Goal: Information Seeking & Learning: Learn about a topic

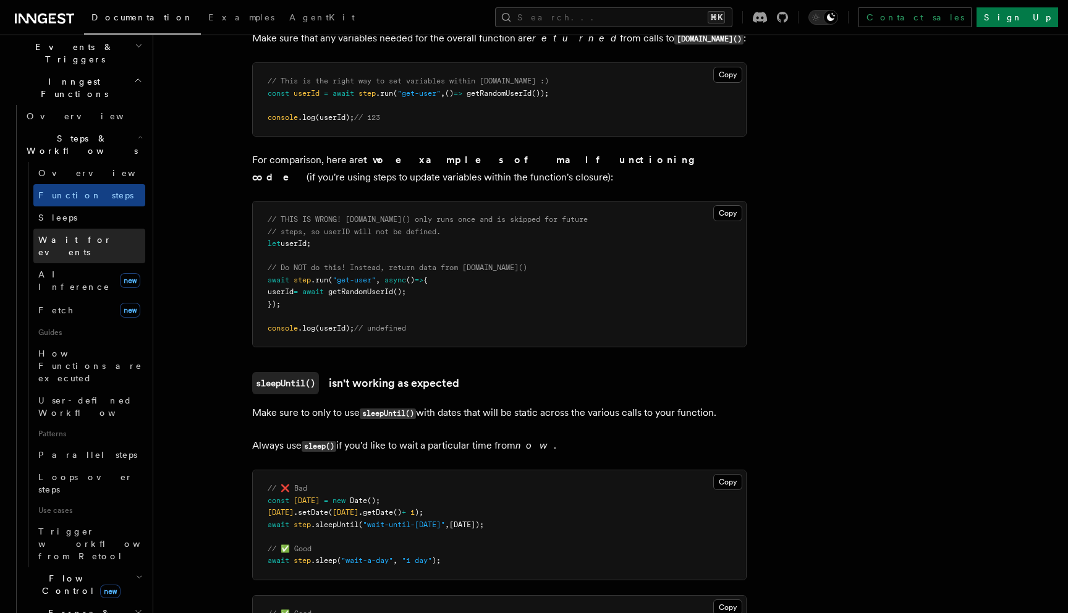
scroll to position [360, 0]
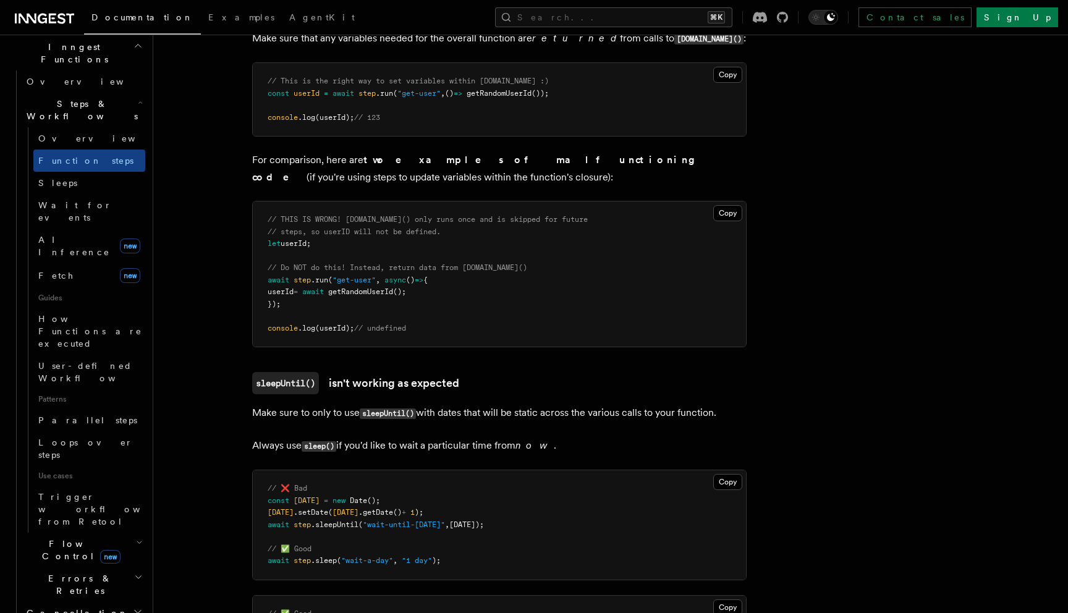
click at [129, 533] on h2 "Flow Control new" at bounding box center [84, 550] width 124 height 35
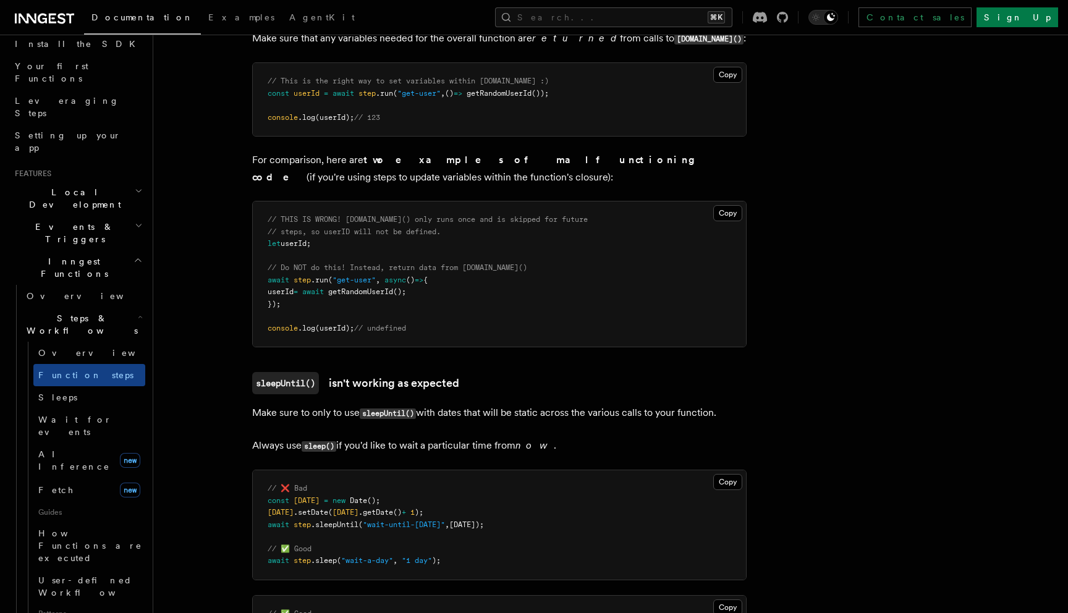
scroll to position [106, 0]
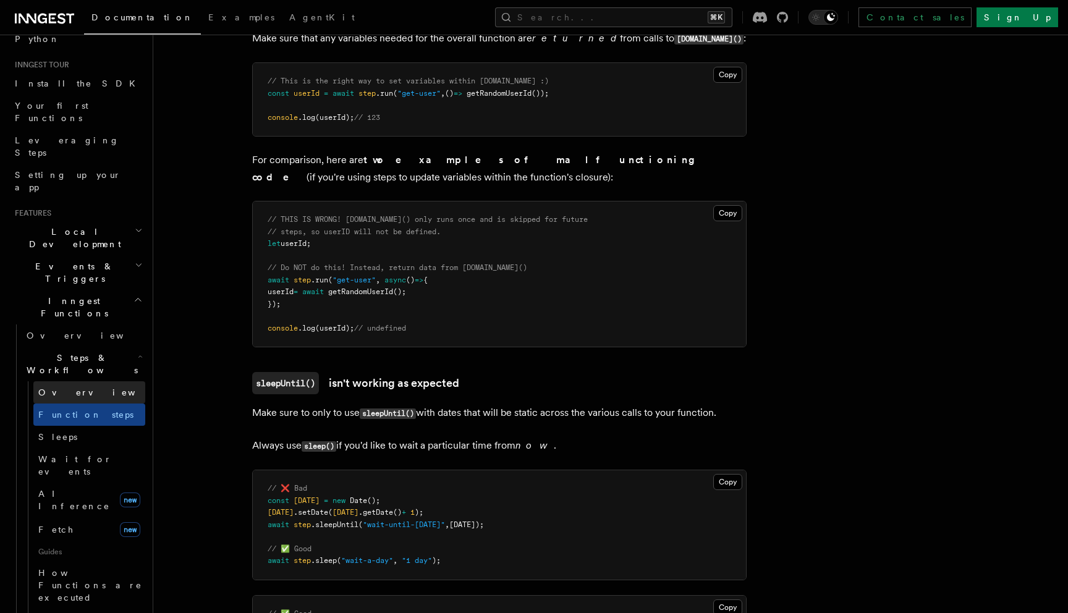
click at [79, 382] on link "Overview" at bounding box center [89, 393] width 112 height 22
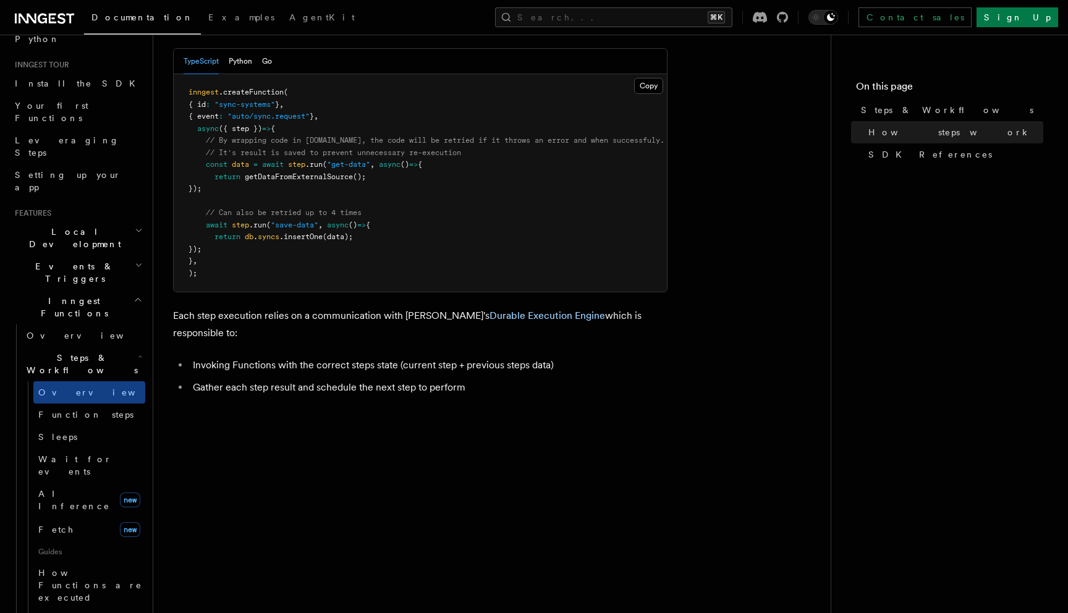
scroll to position [626, 0]
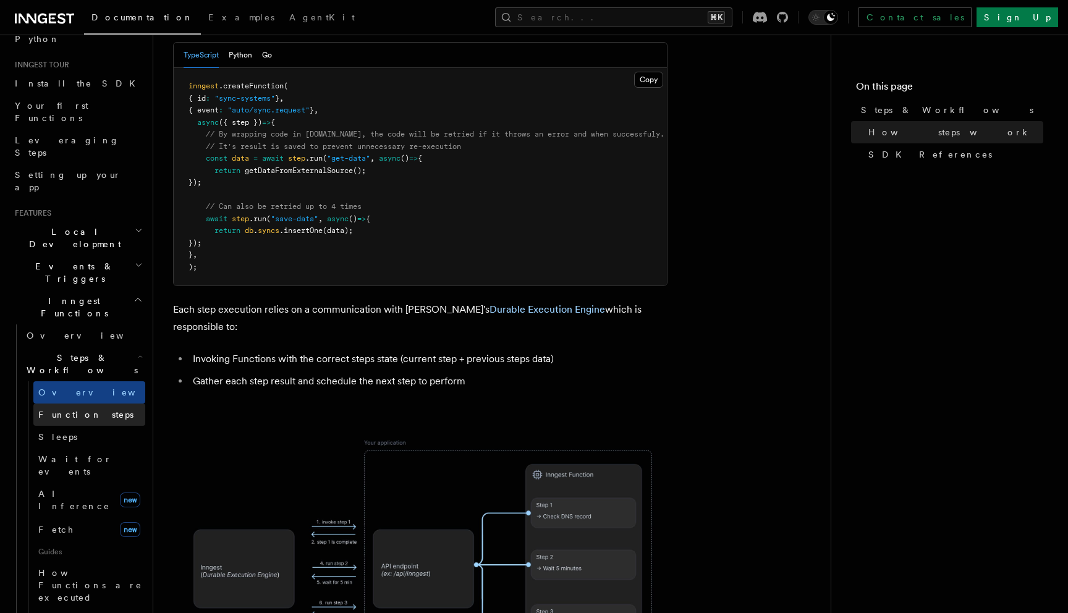
click at [85, 410] on span "Function steps" at bounding box center [85, 415] width 95 height 10
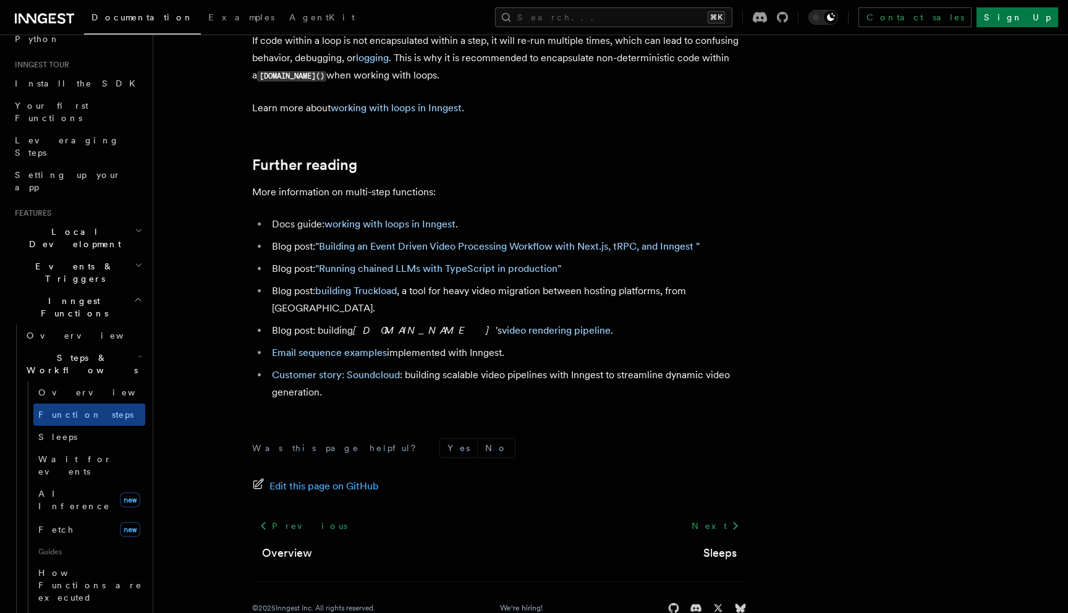
scroll to position [4121, 0]
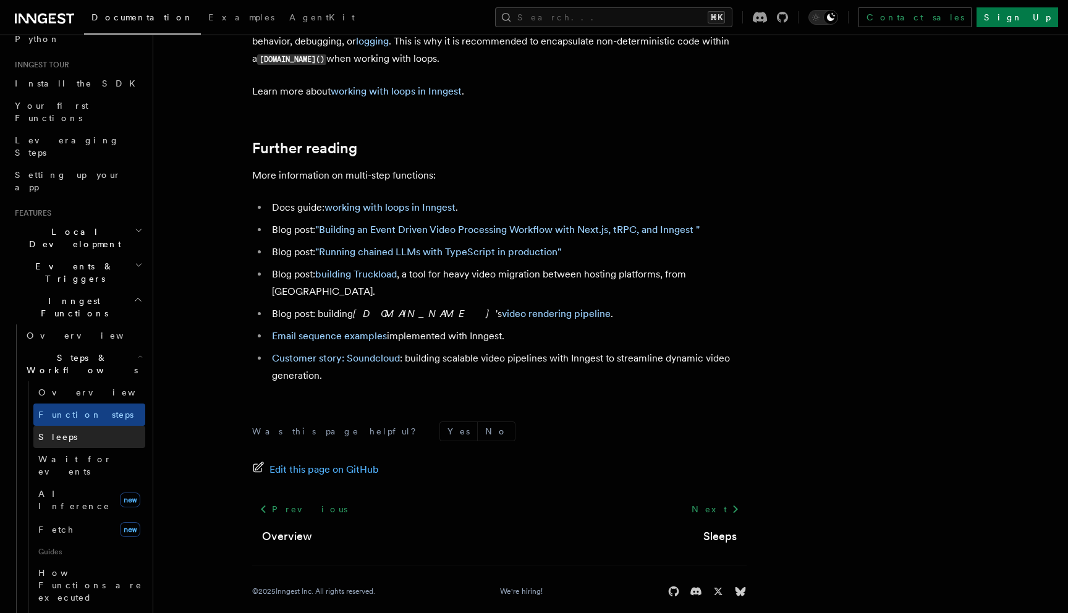
click at [78, 426] on link "Sleeps" at bounding box center [89, 437] width 112 height 22
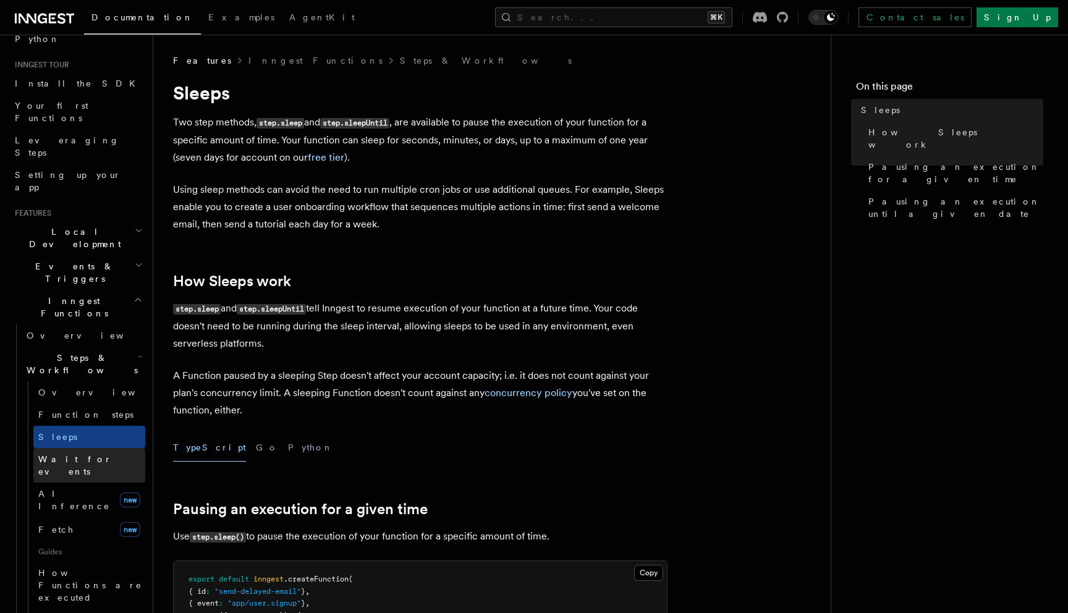
click at [80, 454] on span "Wait for events" at bounding box center [75, 465] width 74 height 22
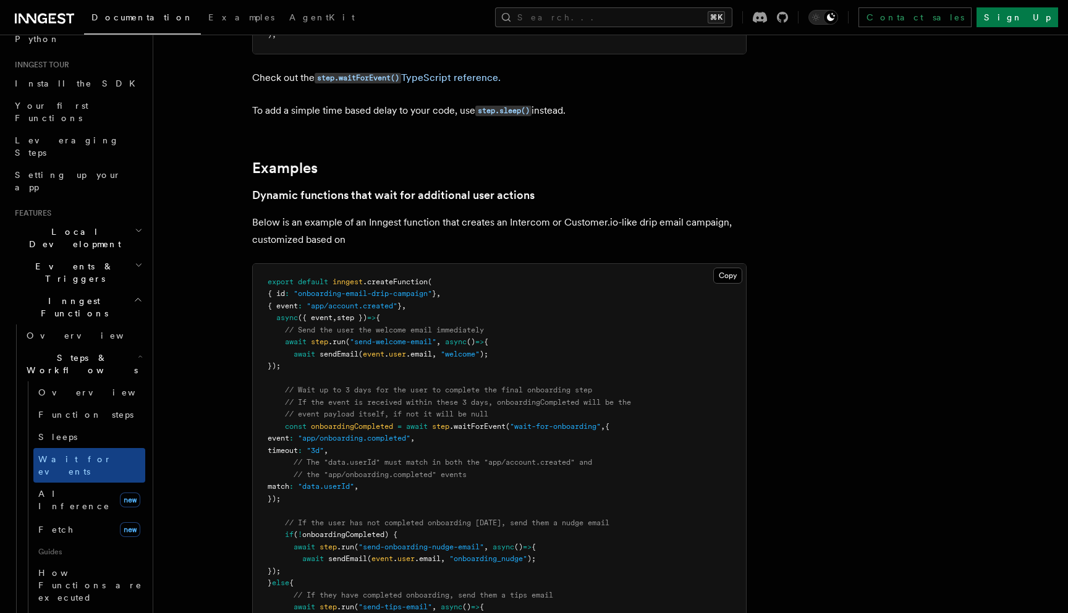
scroll to position [555, 0]
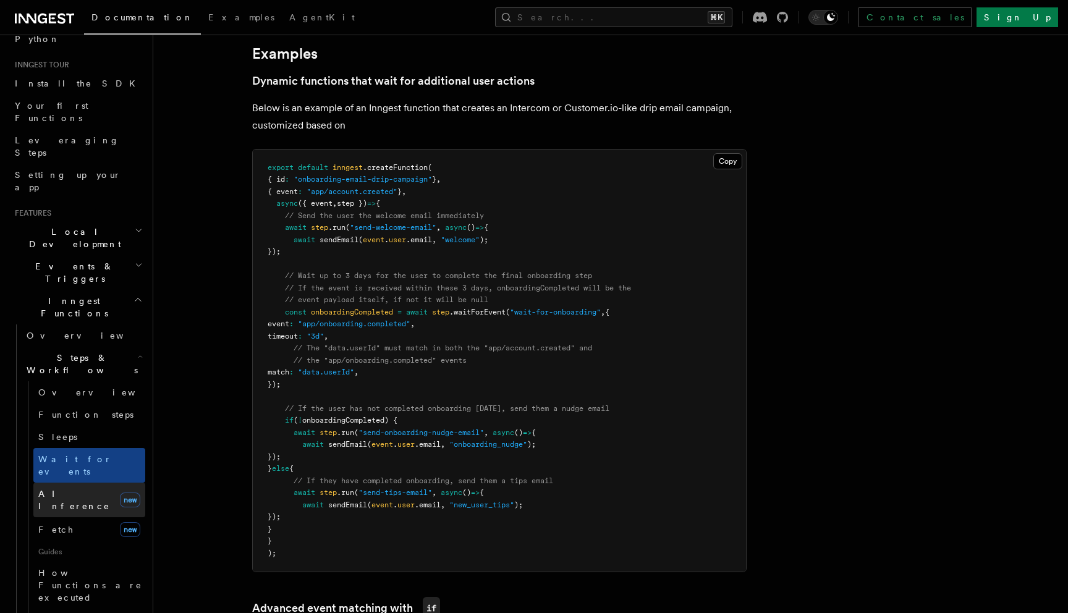
click at [57, 483] on link "AI Inference new" at bounding box center [89, 500] width 112 height 35
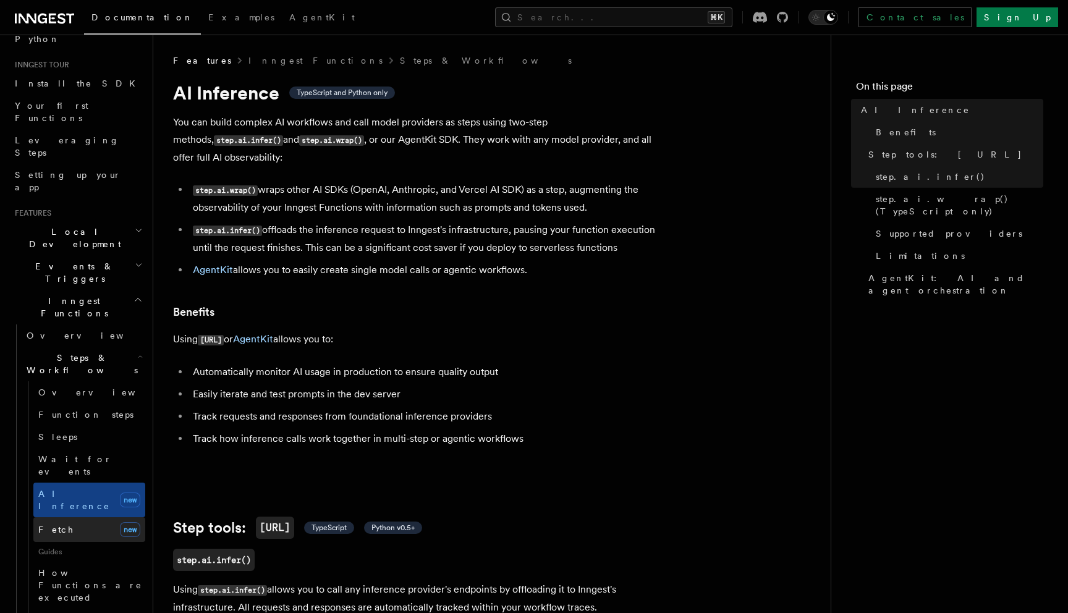
click at [62, 518] on link "Fetch new" at bounding box center [89, 530] width 112 height 25
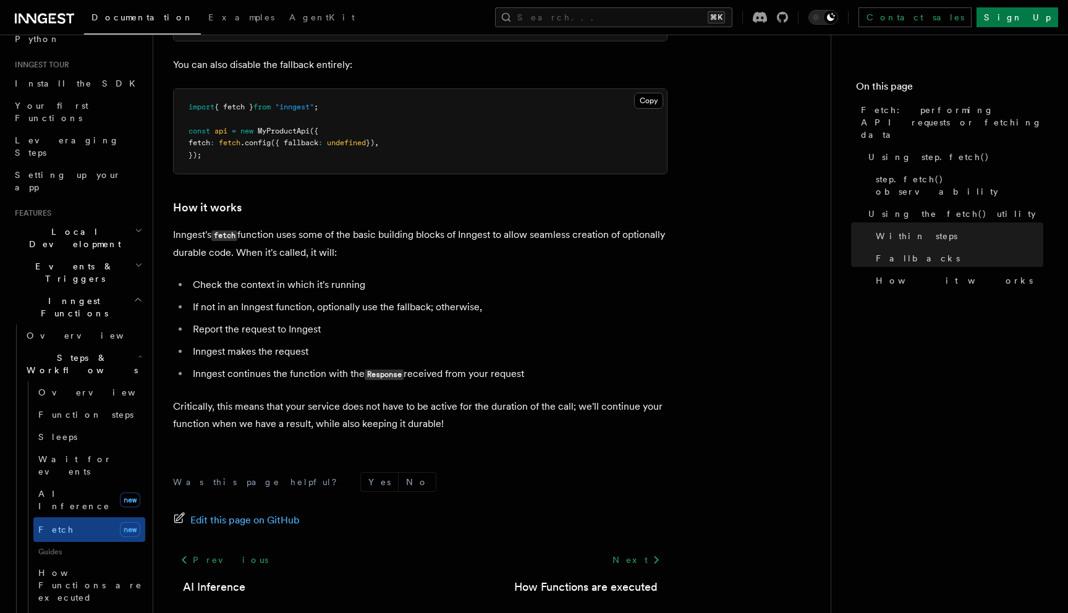
scroll to position [2855, 0]
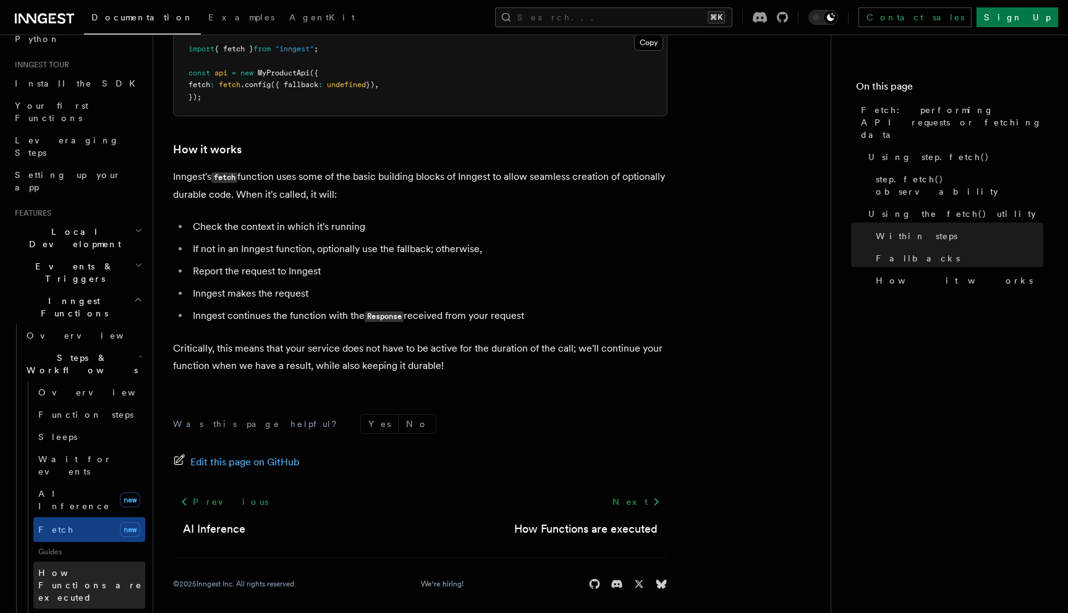
click at [86, 567] on span "How Functions are executed" at bounding box center [91, 585] width 107 height 37
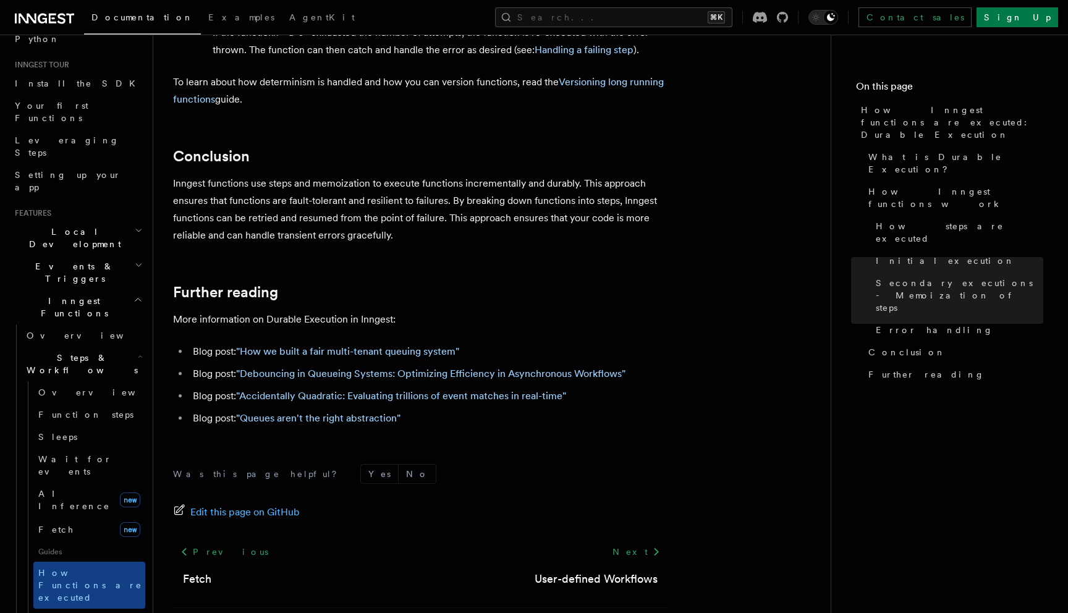
scroll to position [2318, 0]
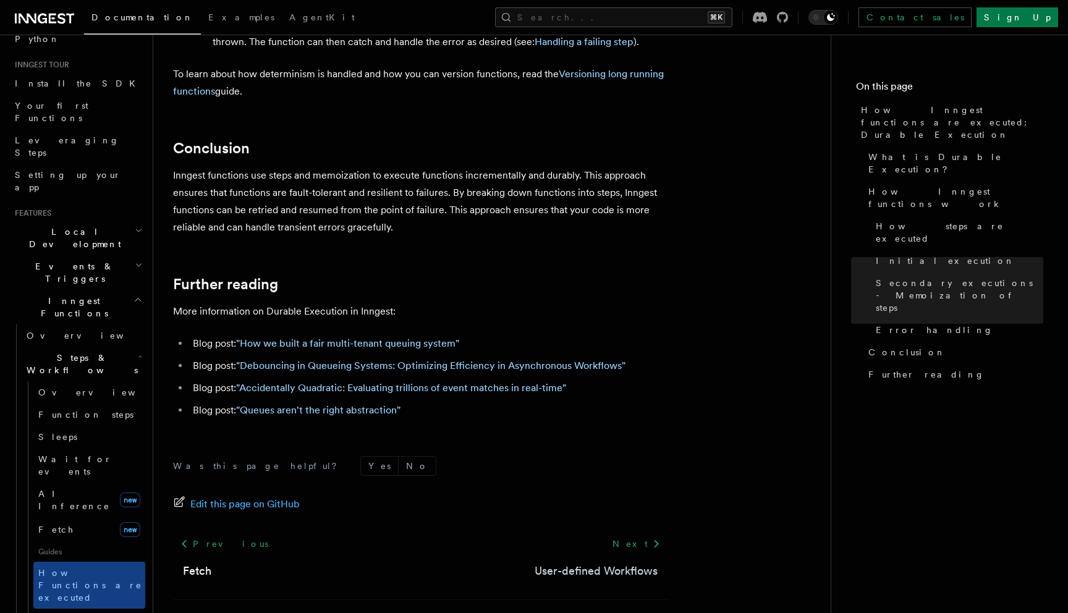
click at [632, 563] on link "User-defined Workflows" at bounding box center [596, 571] width 123 height 17
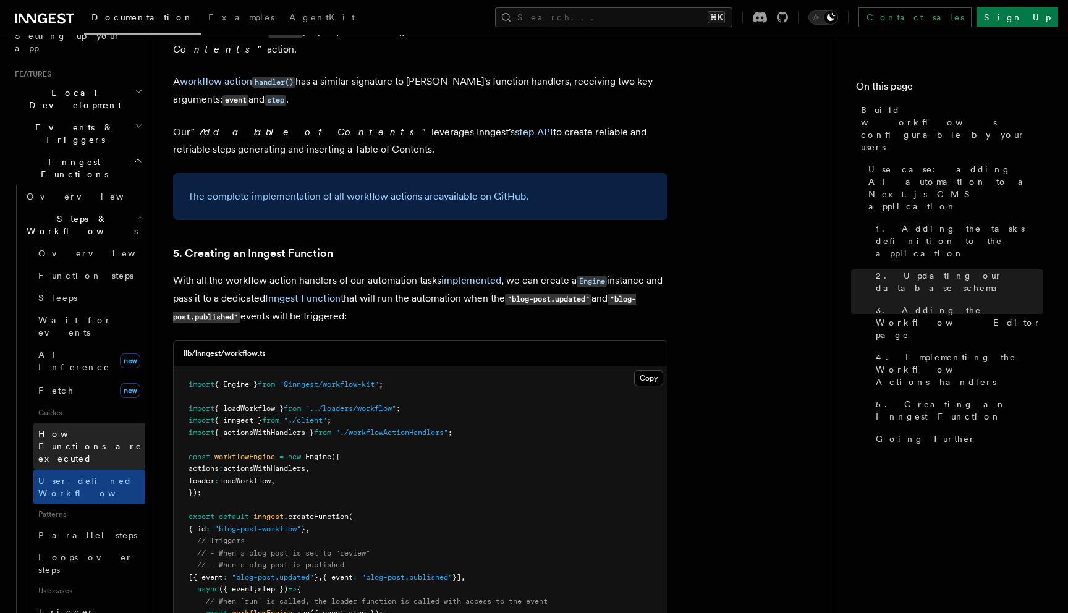
scroll to position [254, 0]
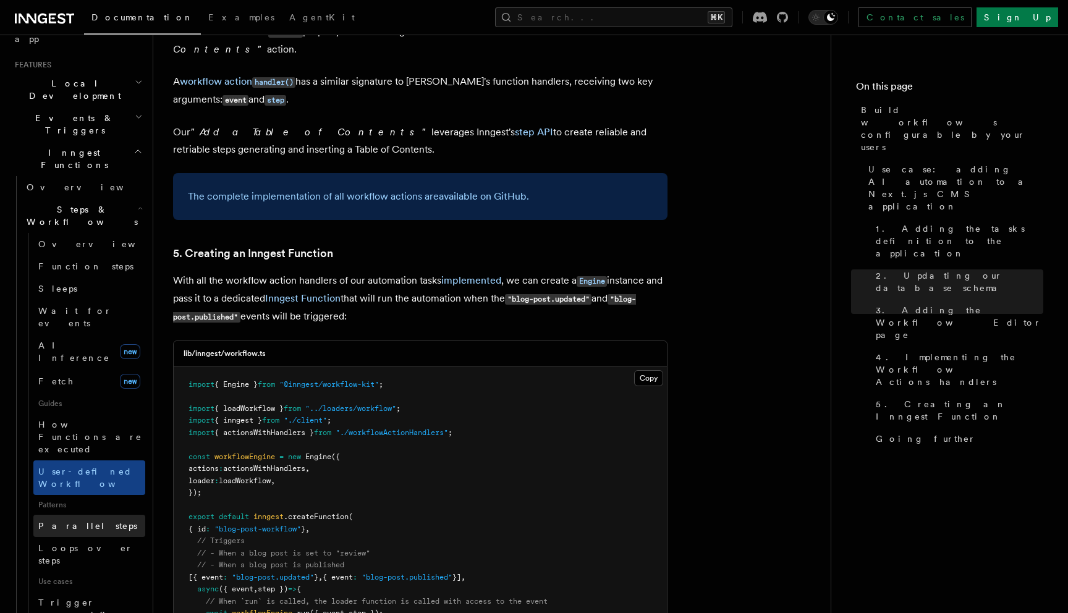
click at [90, 515] on link "Parallel steps" at bounding box center [89, 526] width 112 height 22
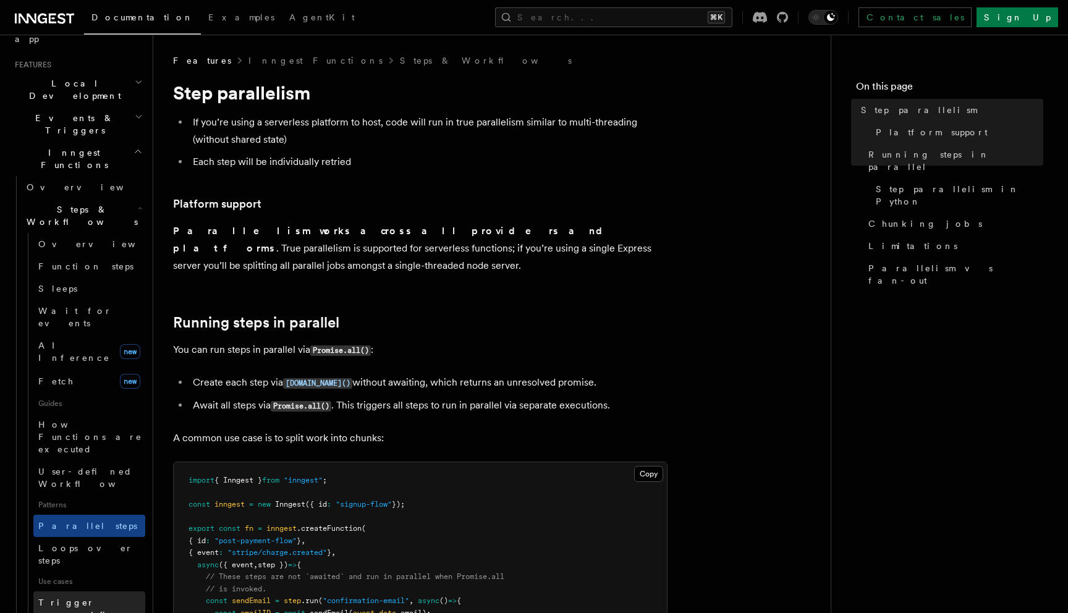
click at [98, 598] on span "Trigger workflows from Retool" at bounding box center [106, 615] width 136 height 35
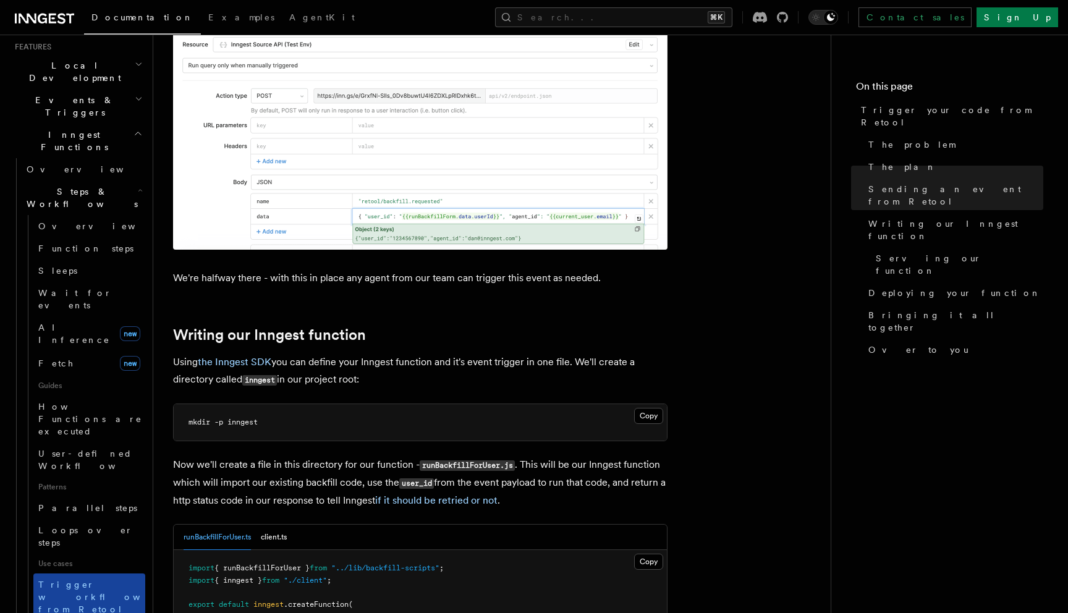
scroll to position [280, 0]
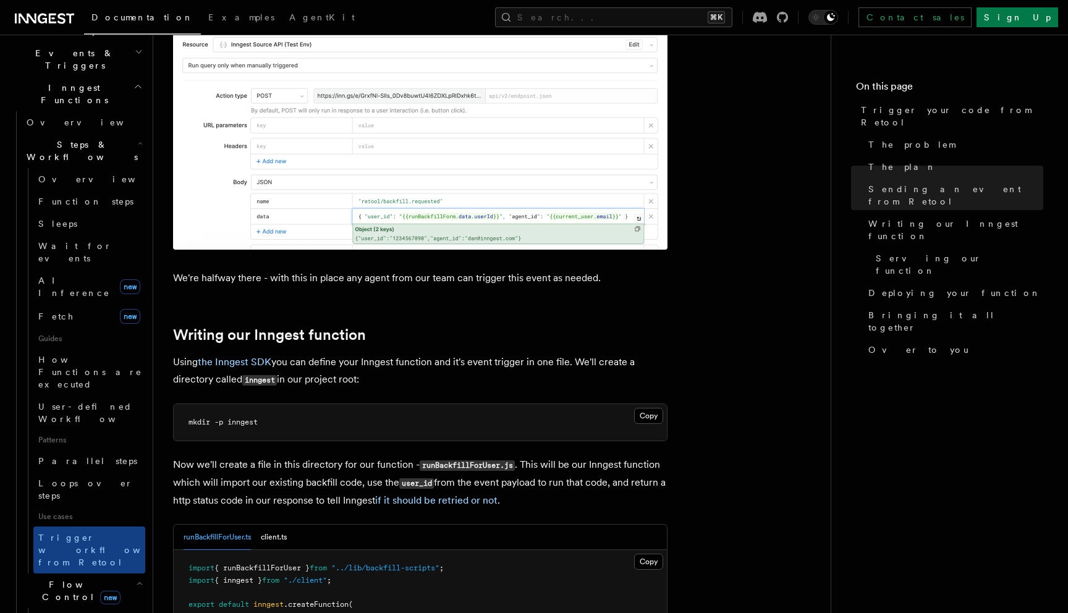
scroll to position [323, 0]
click at [70, 611] on span "Overview" at bounding box center [101, 616] width 127 height 10
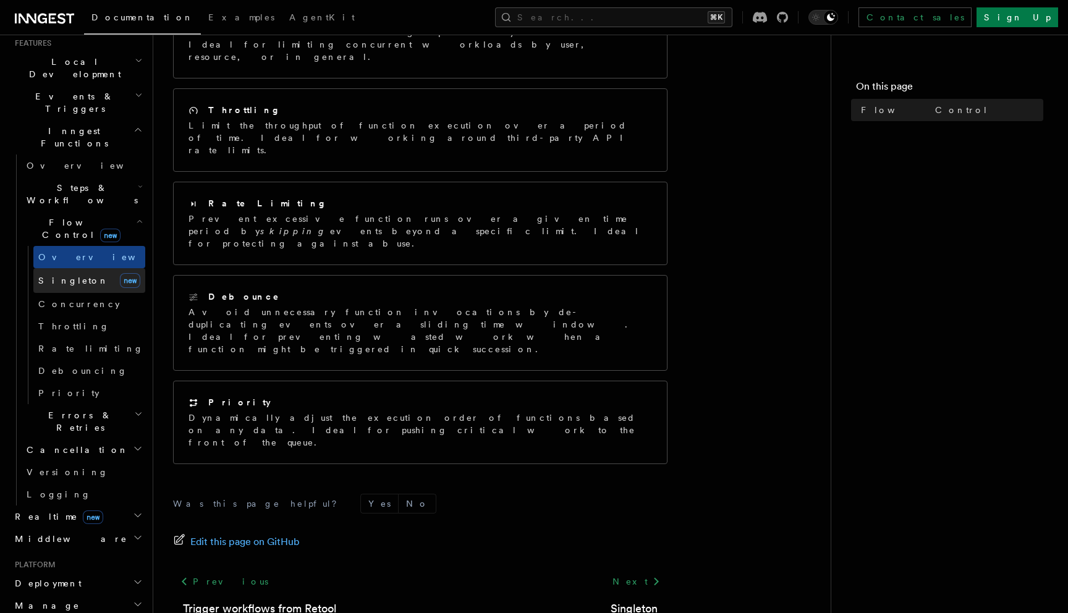
scroll to position [257, 0]
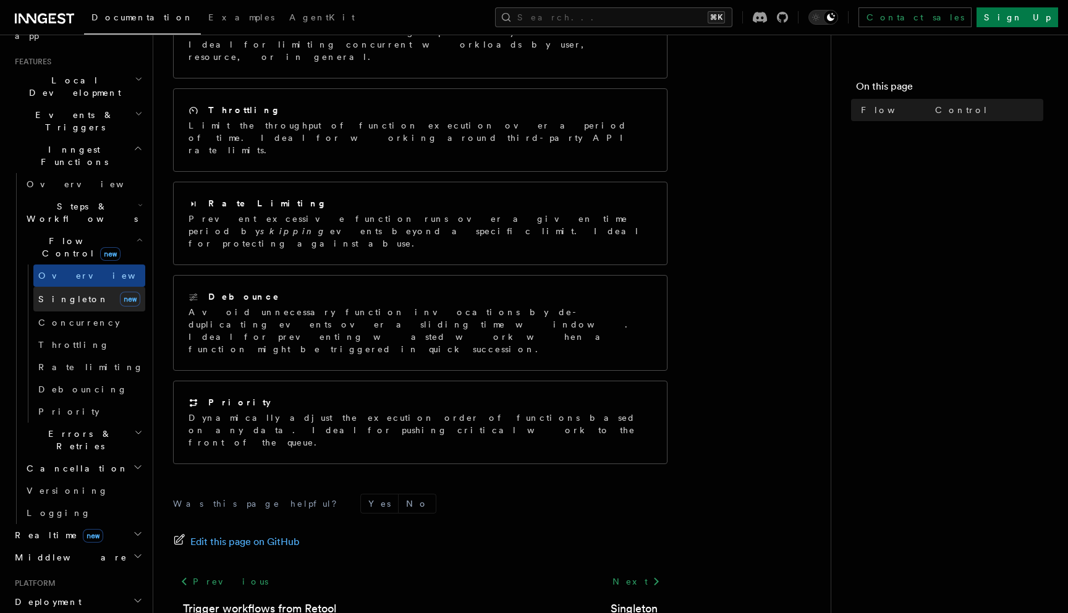
click at [85, 287] on link "Singleton new" at bounding box center [89, 299] width 112 height 25
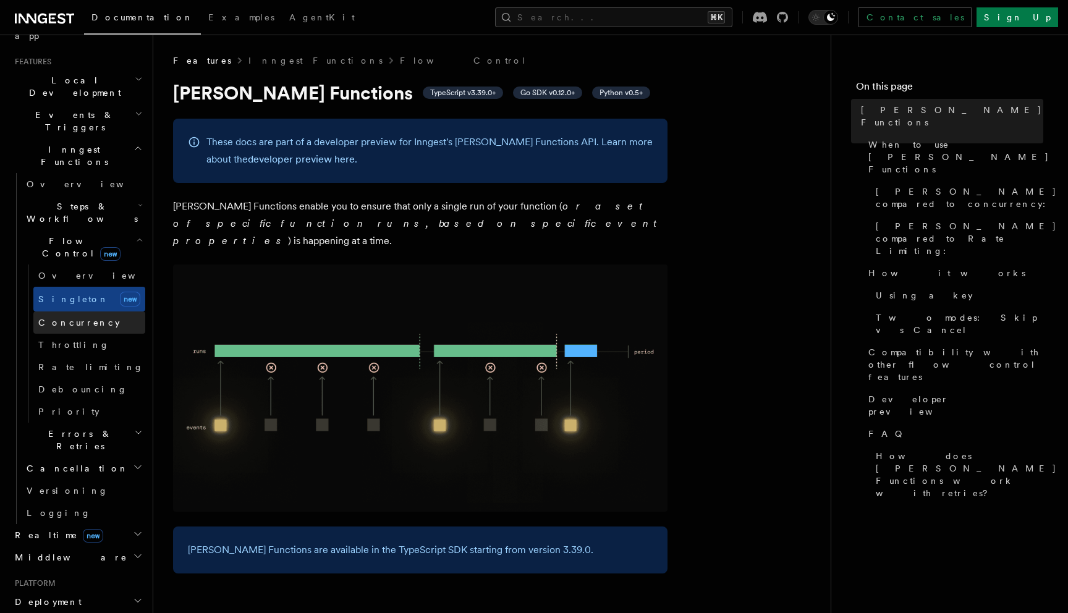
click at [82, 318] on span "Concurrency" at bounding box center [79, 323] width 82 height 10
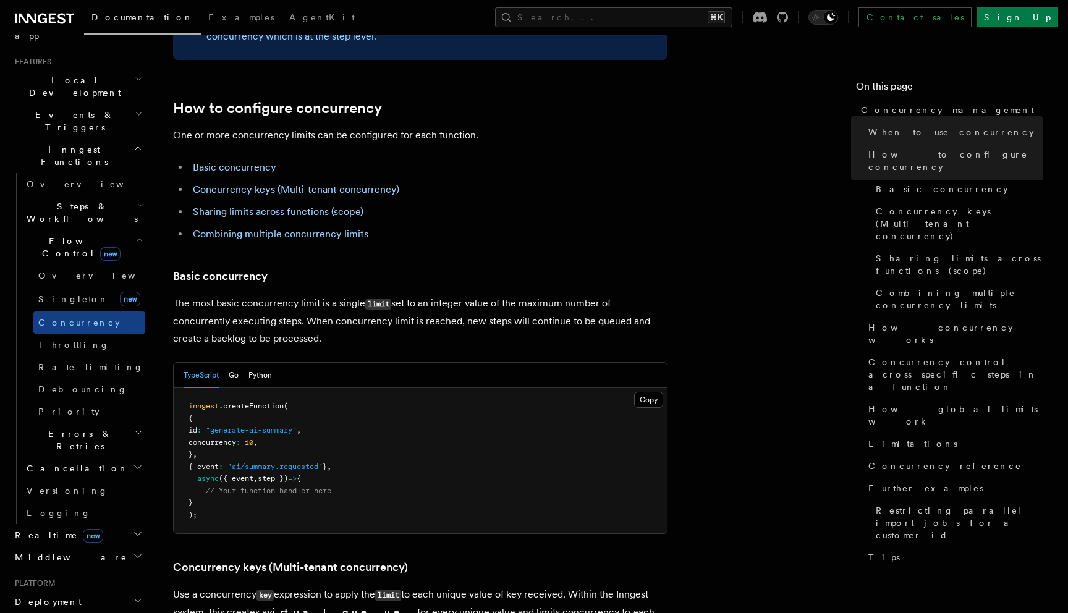
scroll to position [641, 0]
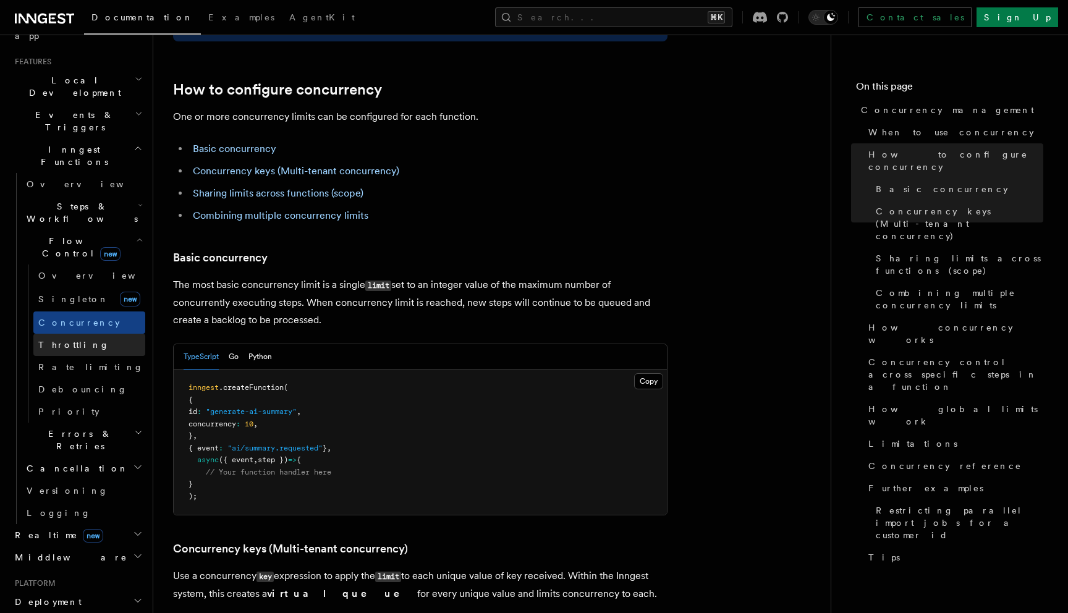
click at [93, 334] on link "Throttling" at bounding box center [89, 345] width 112 height 22
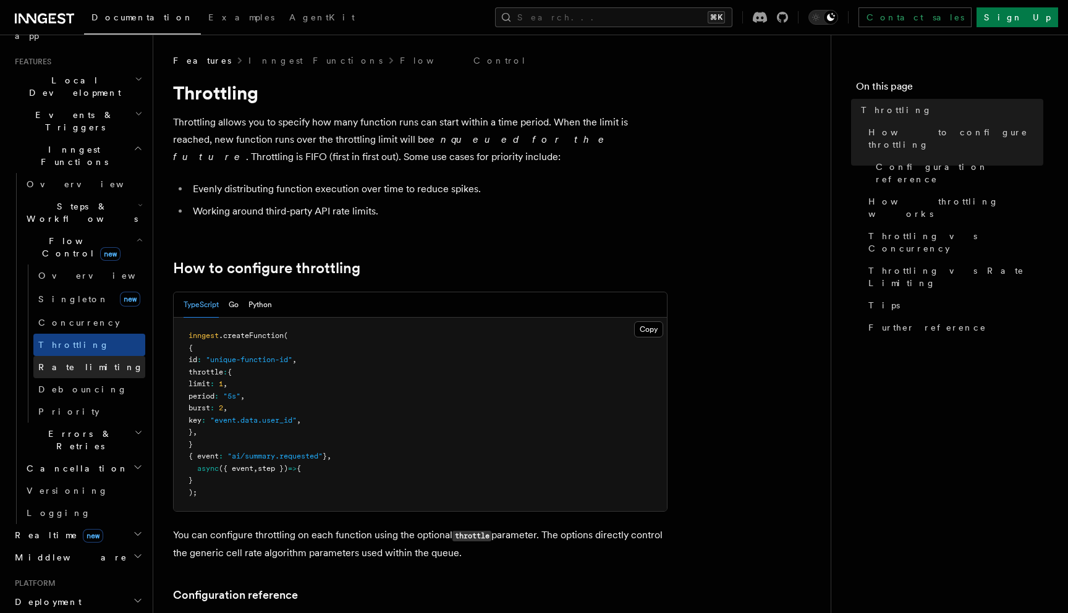
click at [88, 356] on link "Rate limiting" at bounding box center [89, 367] width 112 height 22
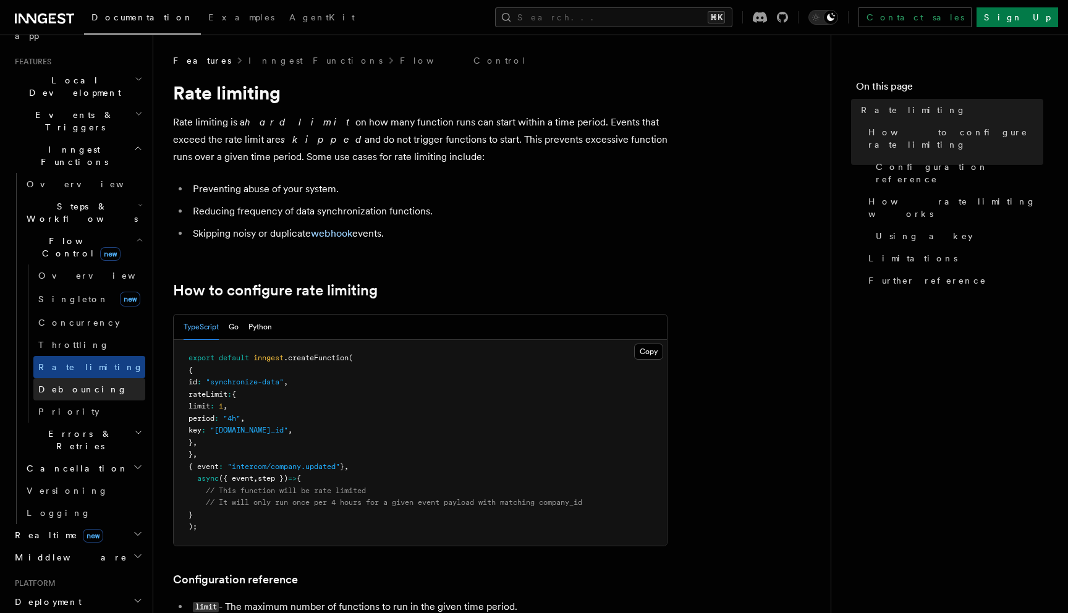
click at [88, 378] on link "Debouncing" at bounding box center [89, 389] width 112 height 22
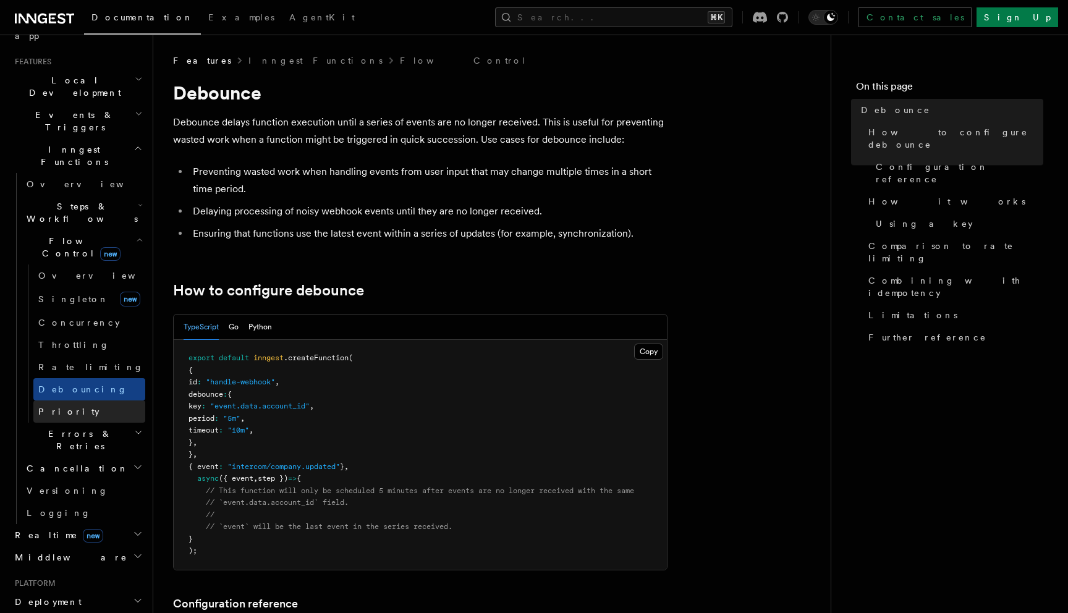
click at [88, 401] on link "Priority" at bounding box center [89, 412] width 112 height 22
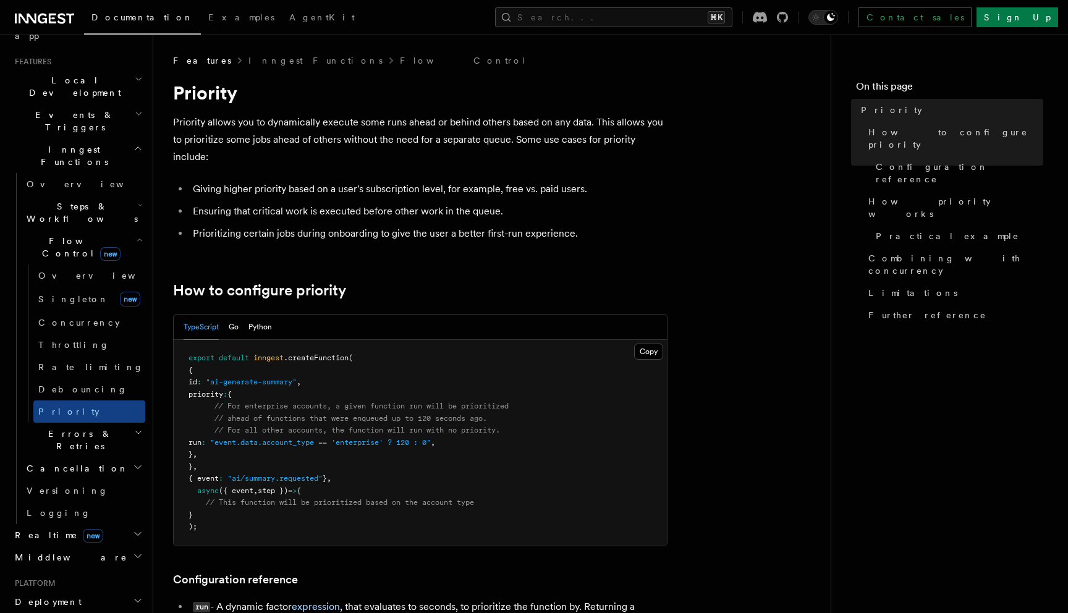
scroll to position [289, 0]
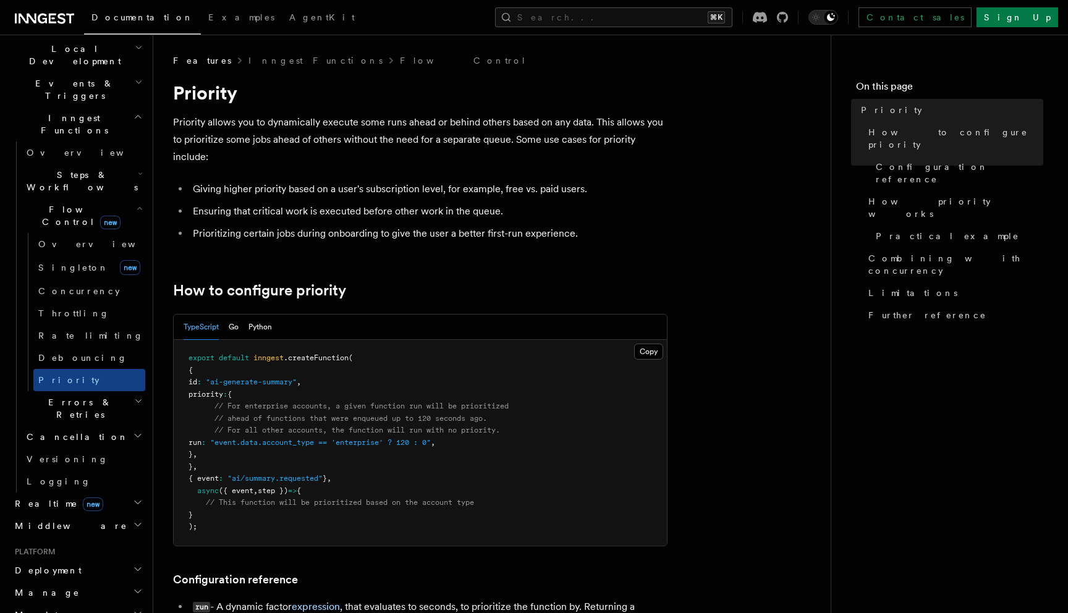
click at [88, 391] on h2 "Errors & Retries" at bounding box center [84, 408] width 124 height 35
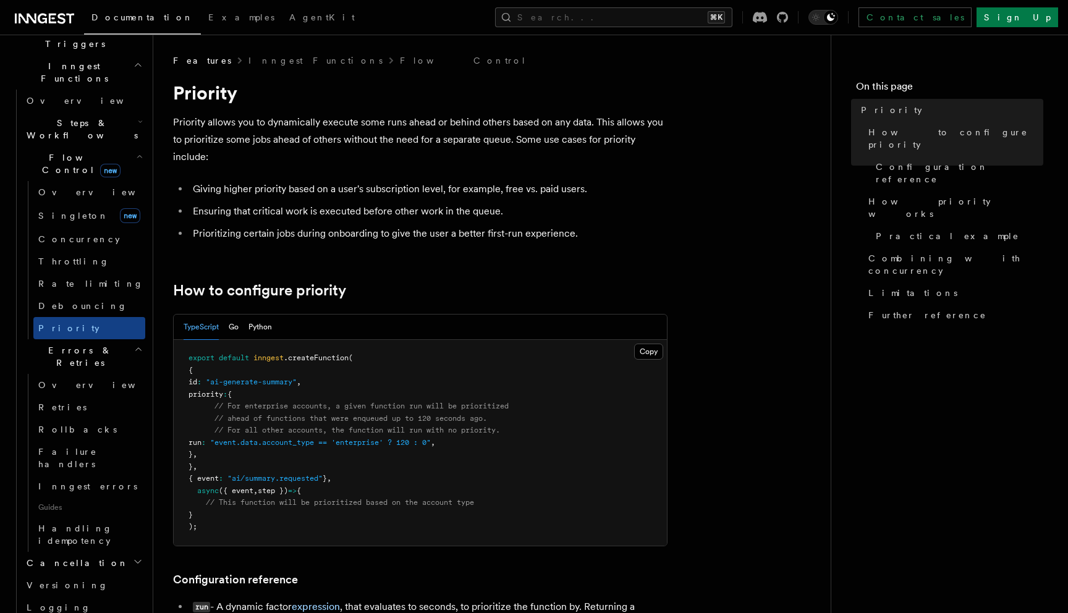
scroll to position [382, 0]
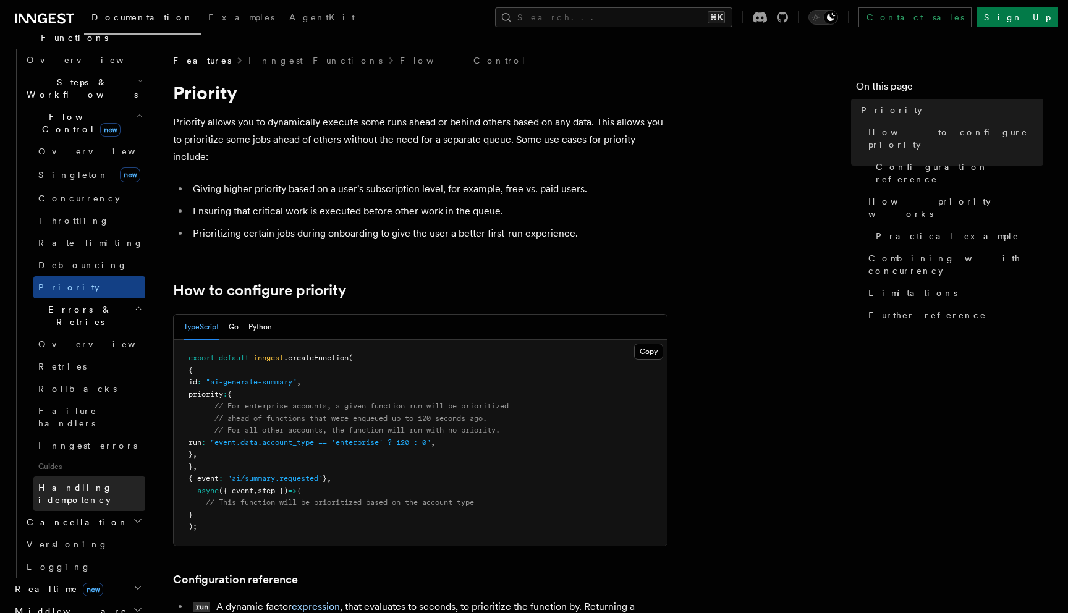
click at [100, 483] on span "Handling idempotency" at bounding box center [75, 494] width 74 height 22
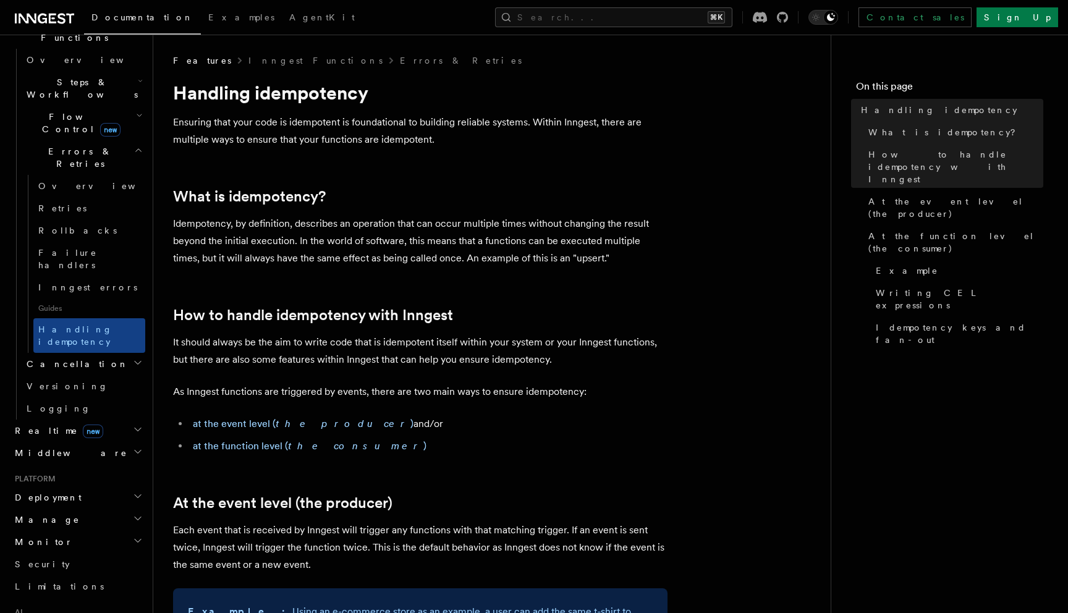
click at [81, 353] on h2 "Cancellation" at bounding box center [84, 364] width 124 height 22
click at [77, 398] on link "Logging" at bounding box center [84, 409] width 124 height 22
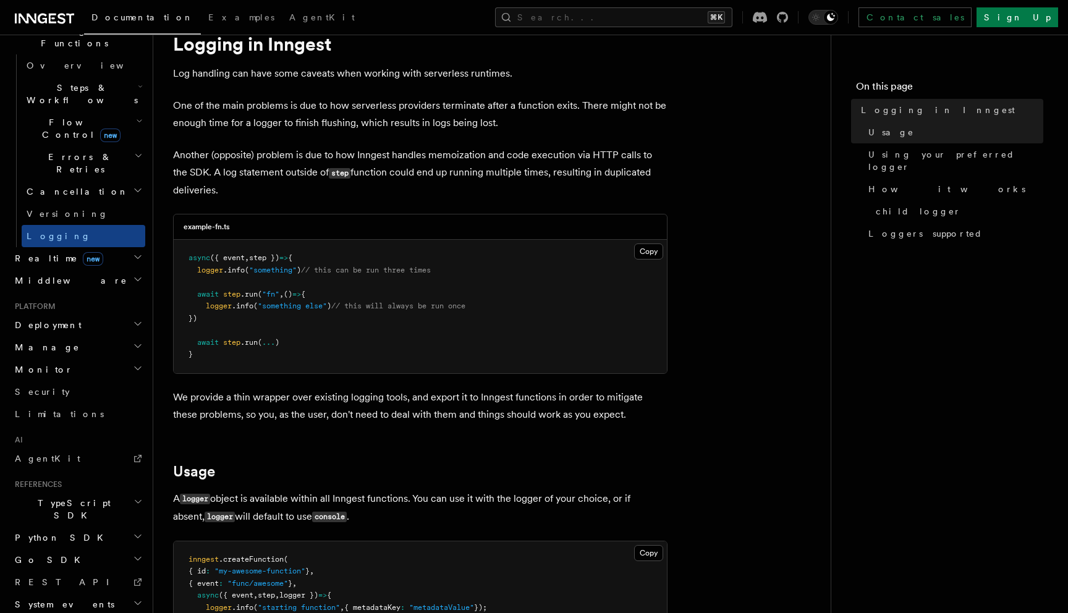
scroll to position [59, 0]
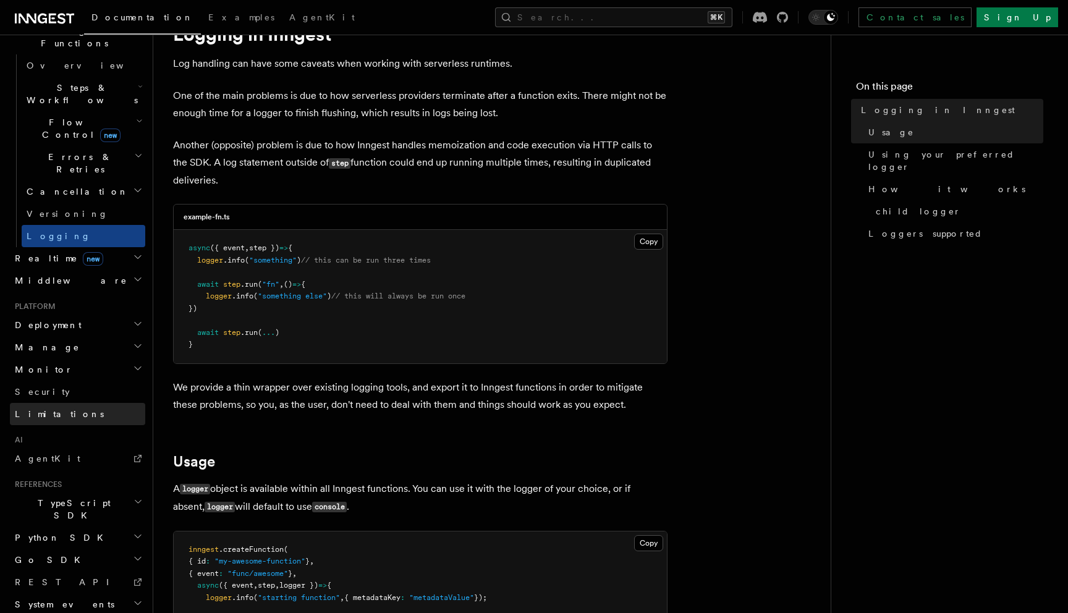
click at [66, 403] on link "Limitations" at bounding box center [77, 414] width 135 height 22
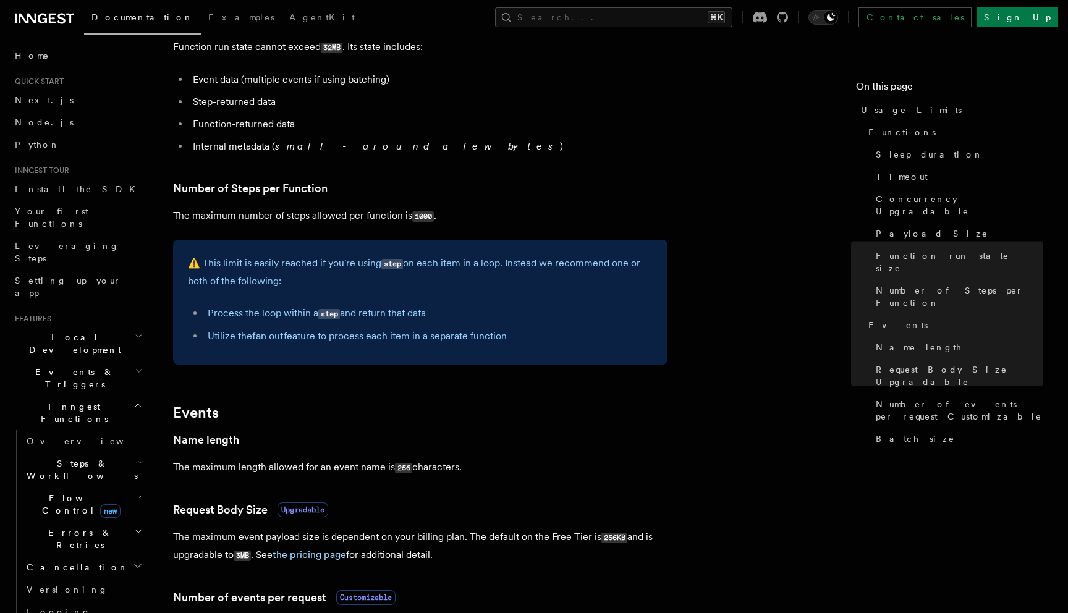
scroll to position [600, 0]
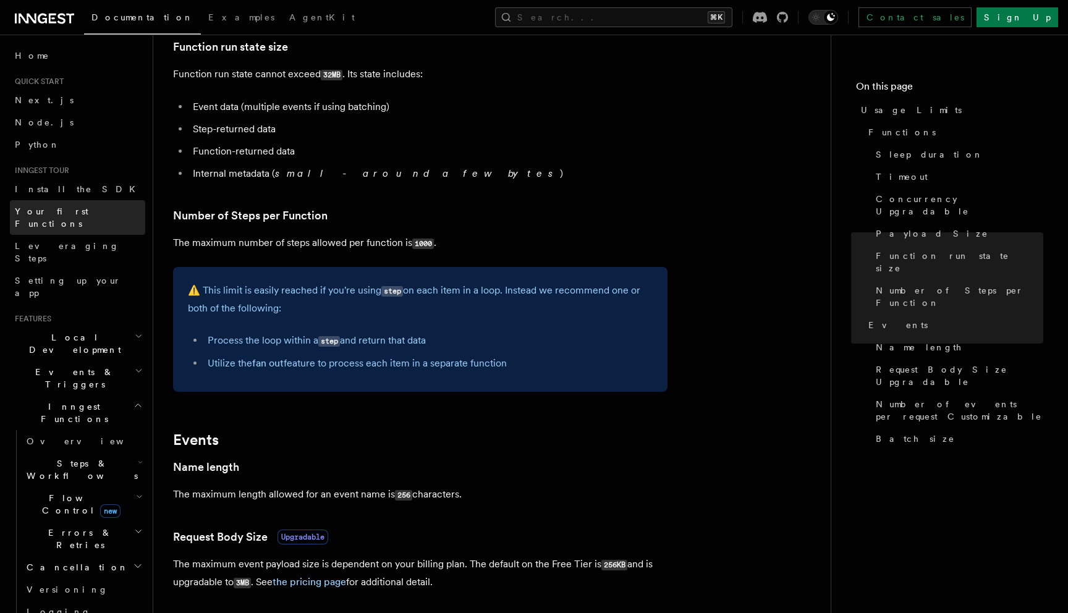
click at [77, 216] on span "Your first Functions" at bounding box center [52, 218] width 74 height 22
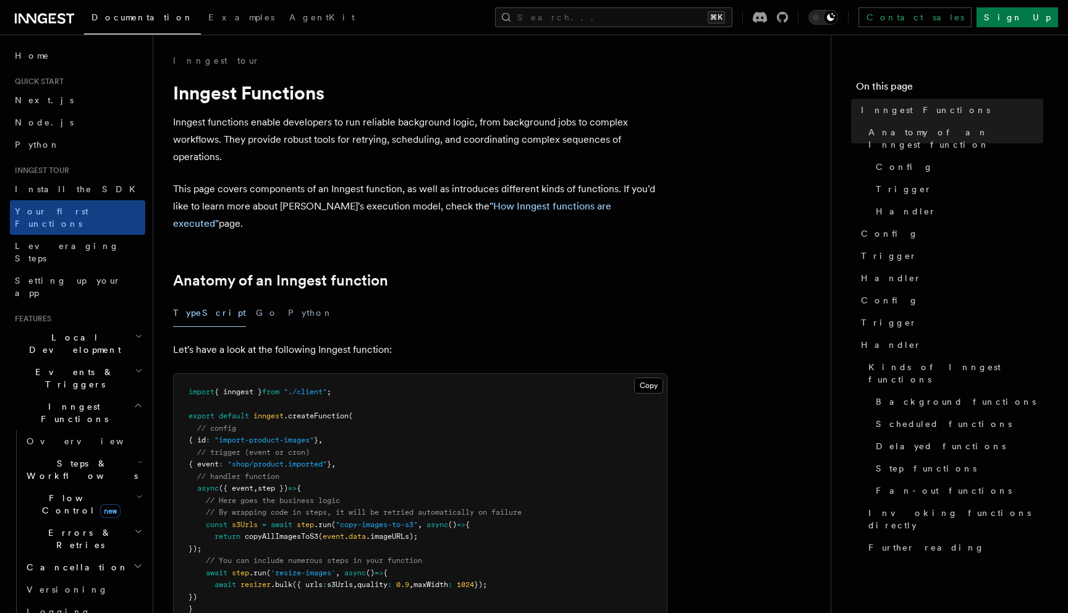
click at [66, 331] on span "Local Development" at bounding box center [72, 343] width 125 height 25
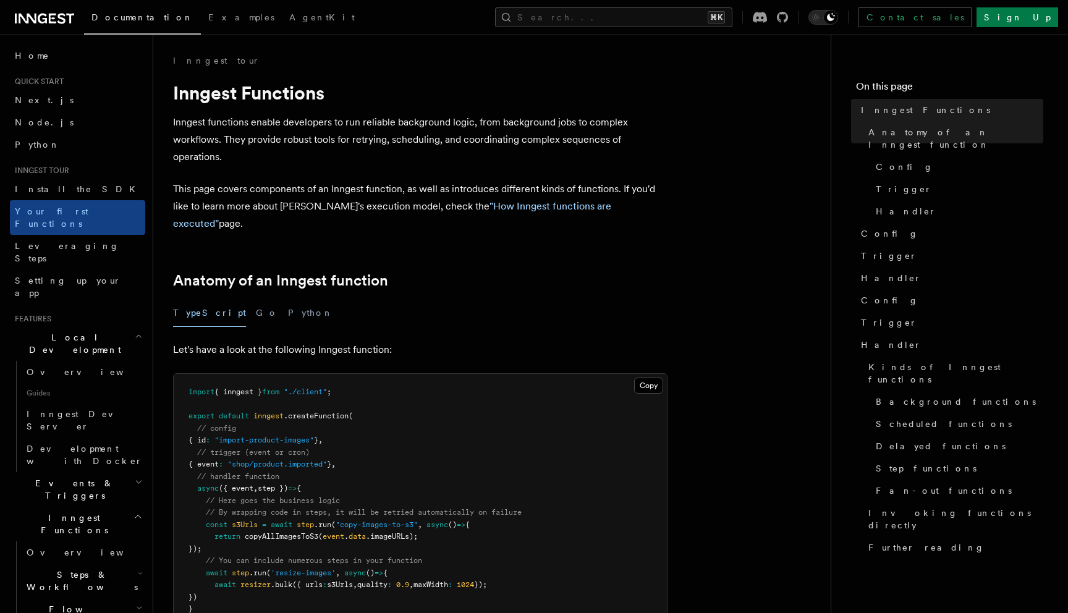
click at [66, 331] on span "Local Development" at bounding box center [72, 343] width 125 height 25
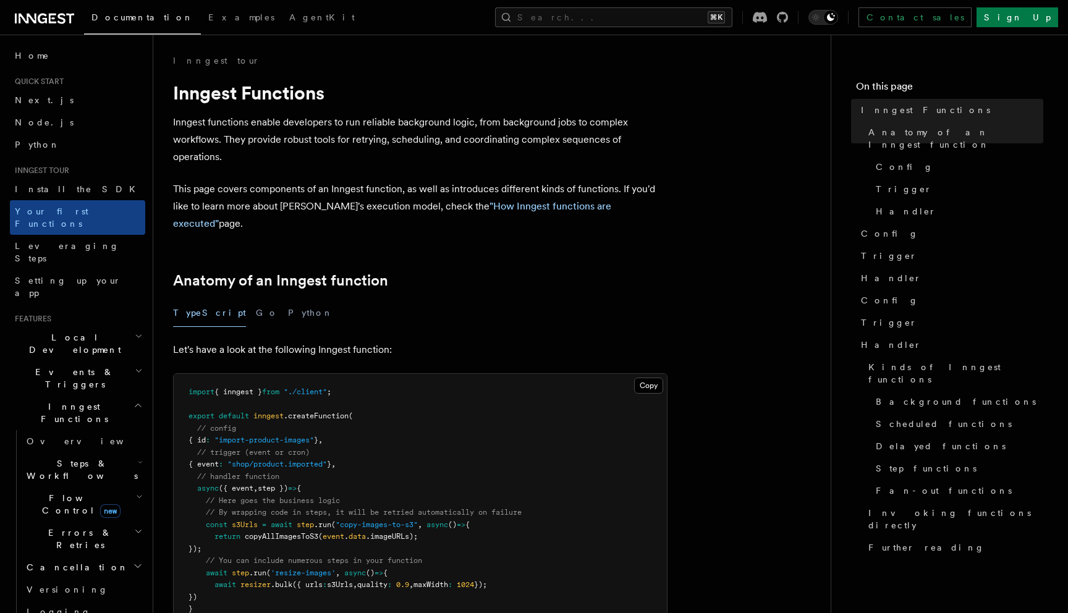
click at [61, 361] on h2 "Events & Triggers" at bounding box center [77, 378] width 135 height 35
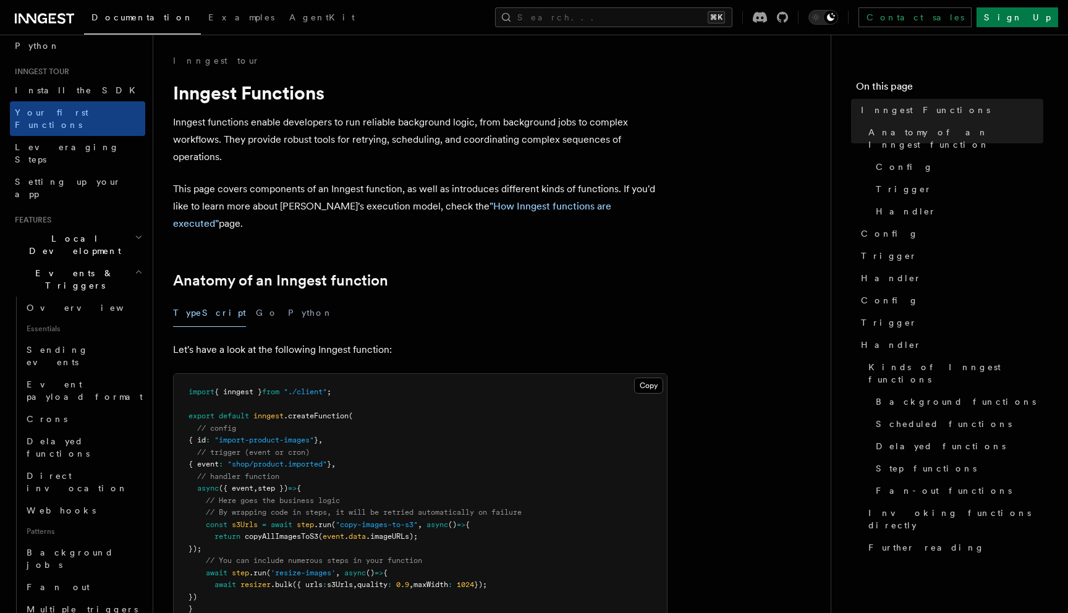
scroll to position [100, 0]
click at [61, 471] on span "Direct invocation" at bounding box center [77, 482] width 101 height 22
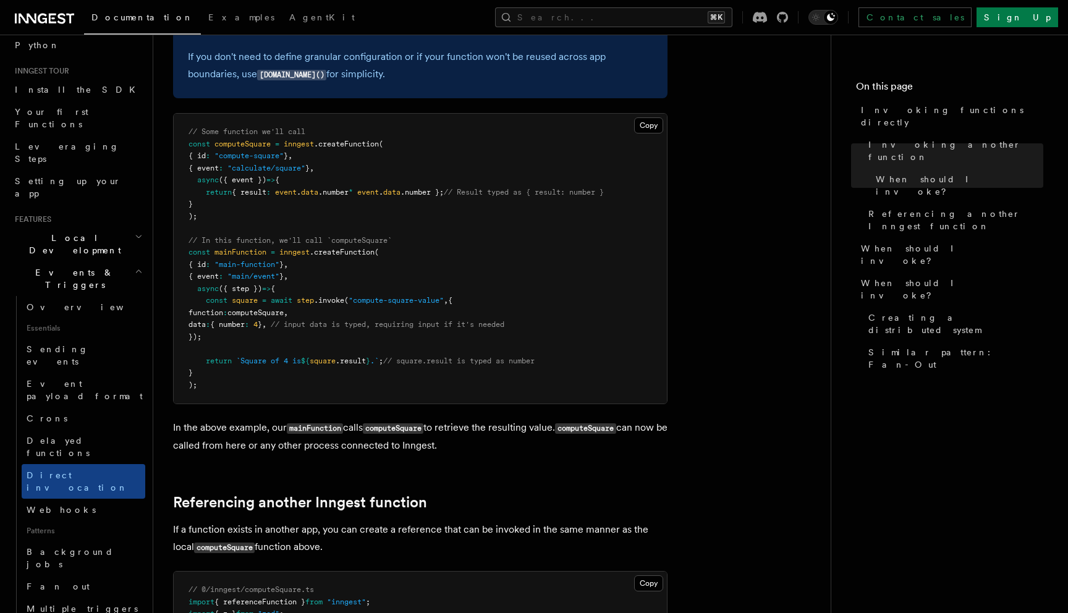
scroll to position [423, 0]
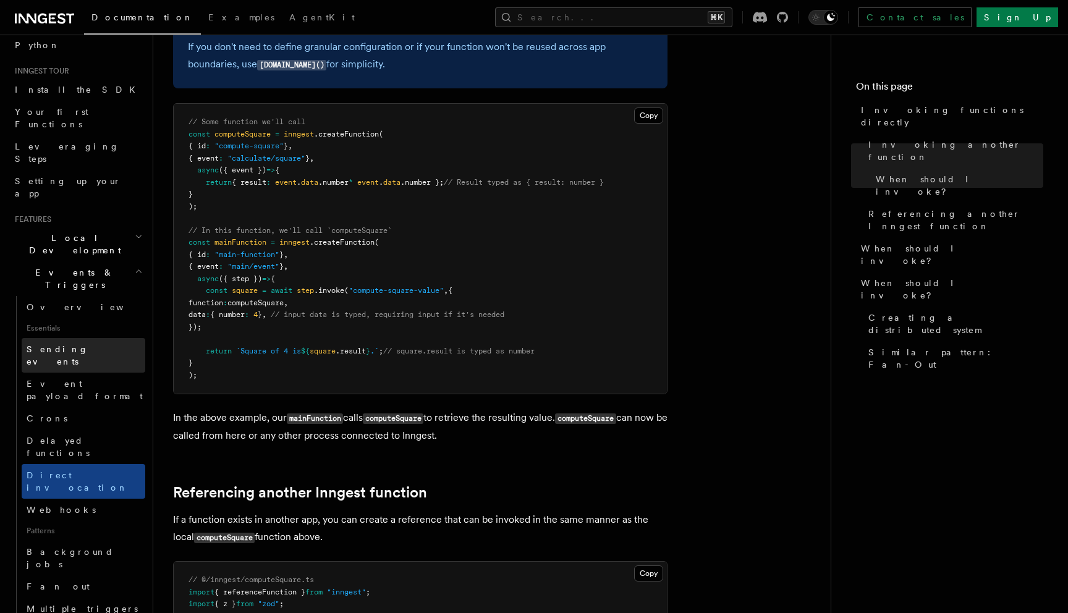
click at [84, 344] on span "Sending events" at bounding box center [58, 355] width 62 height 22
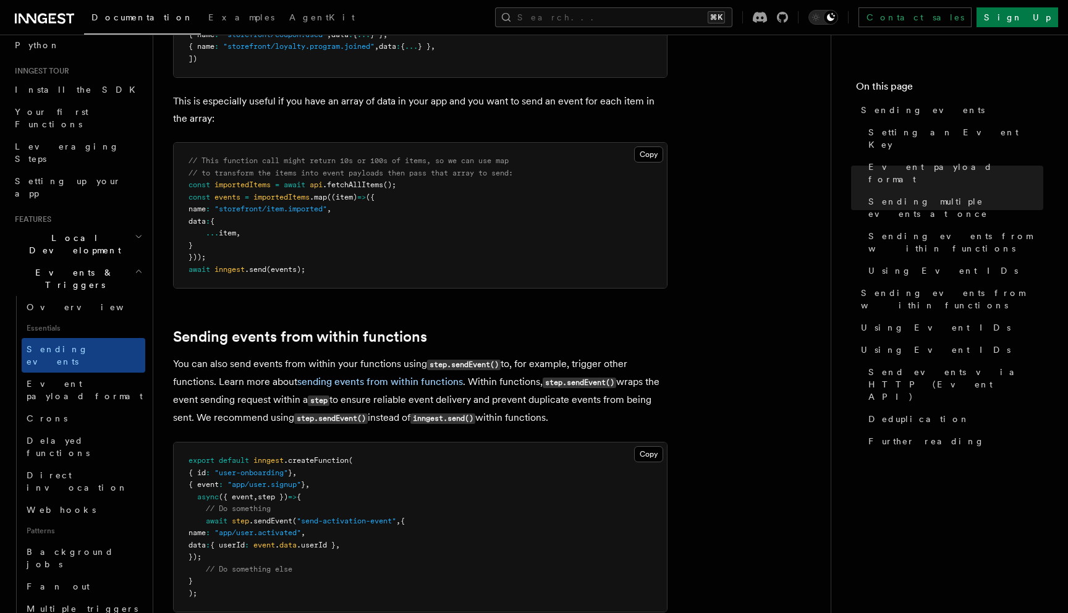
scroll to position [1633, 0]
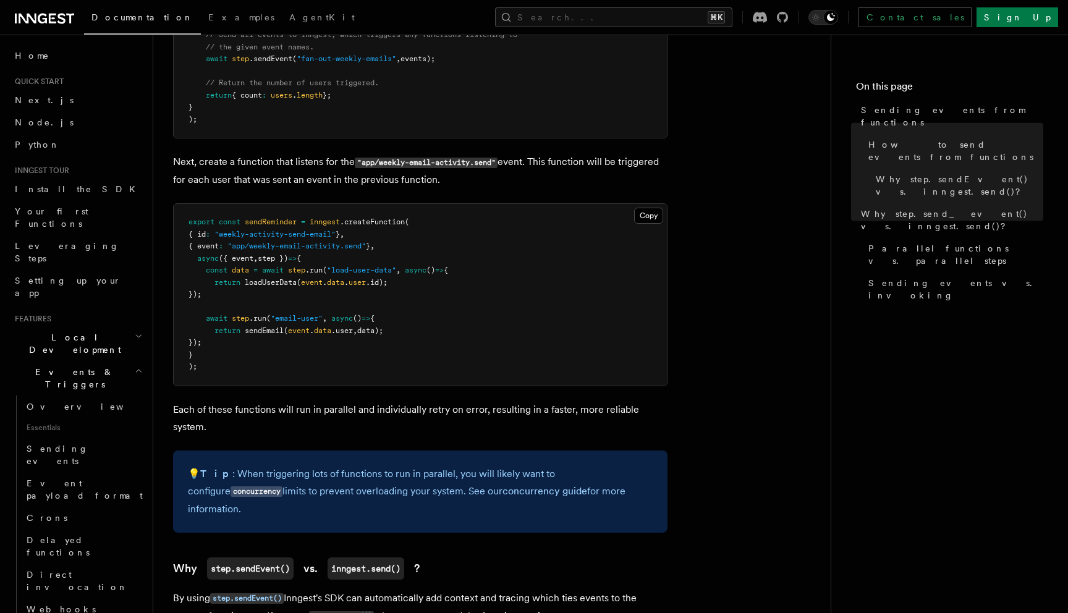
scroll to position [857, 0]
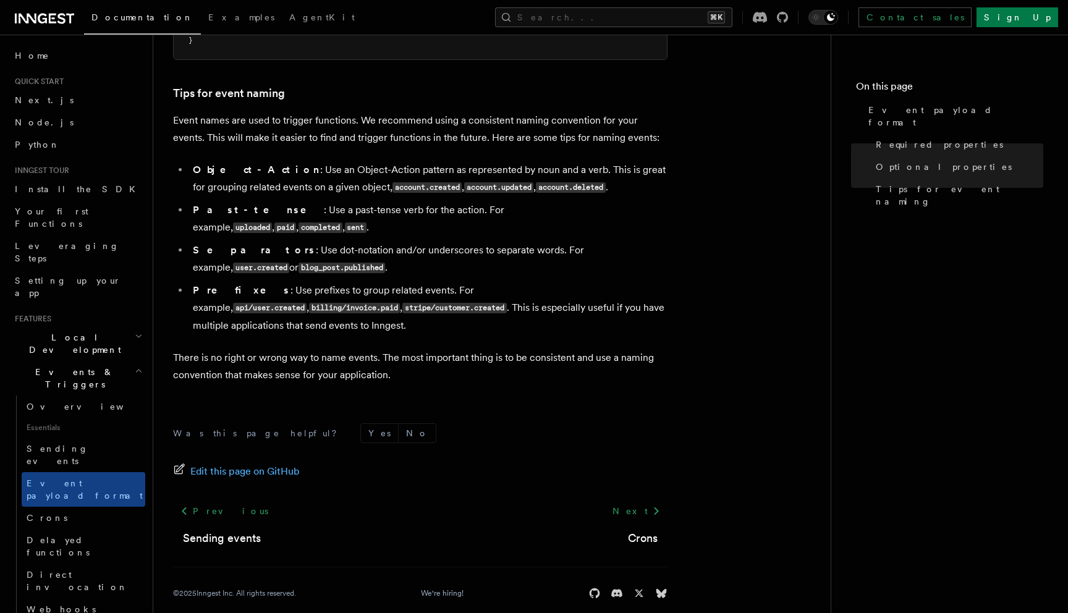
scroll to position [666, 0]
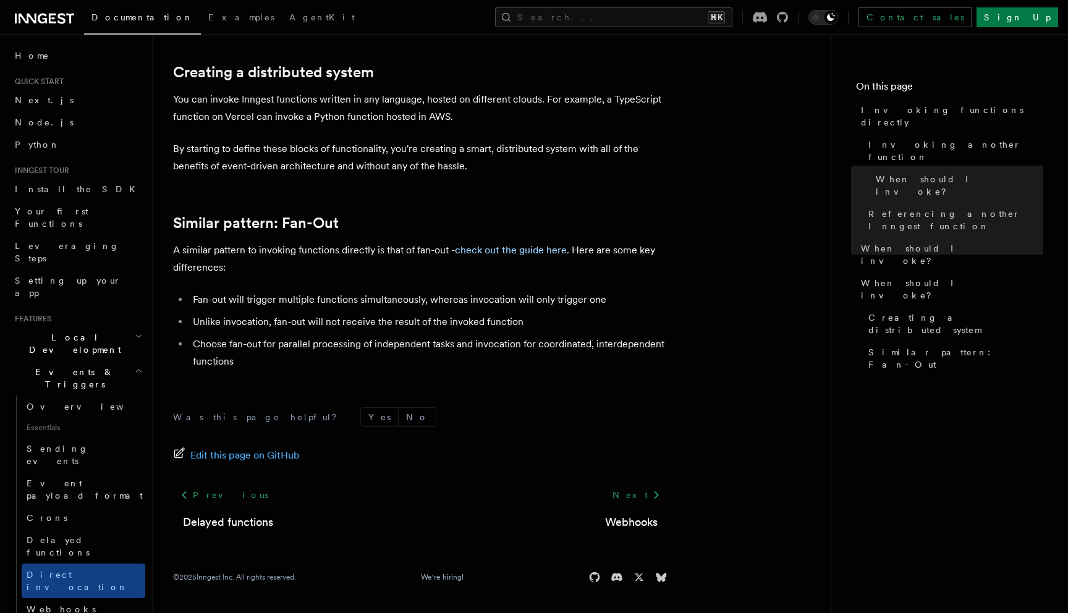
scroll to position [1674, 0]
